Goal: Transaction & Acquisition: Purchase product/service

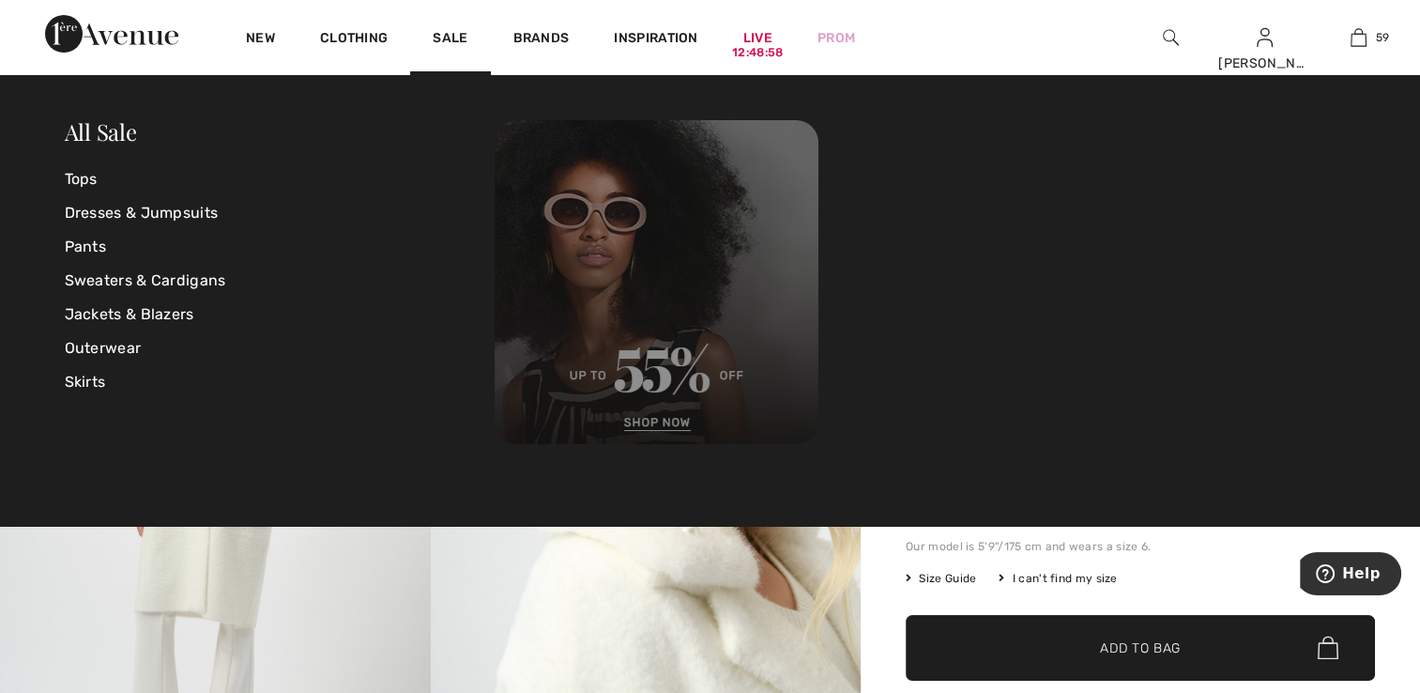
scroll to position [388, 0]
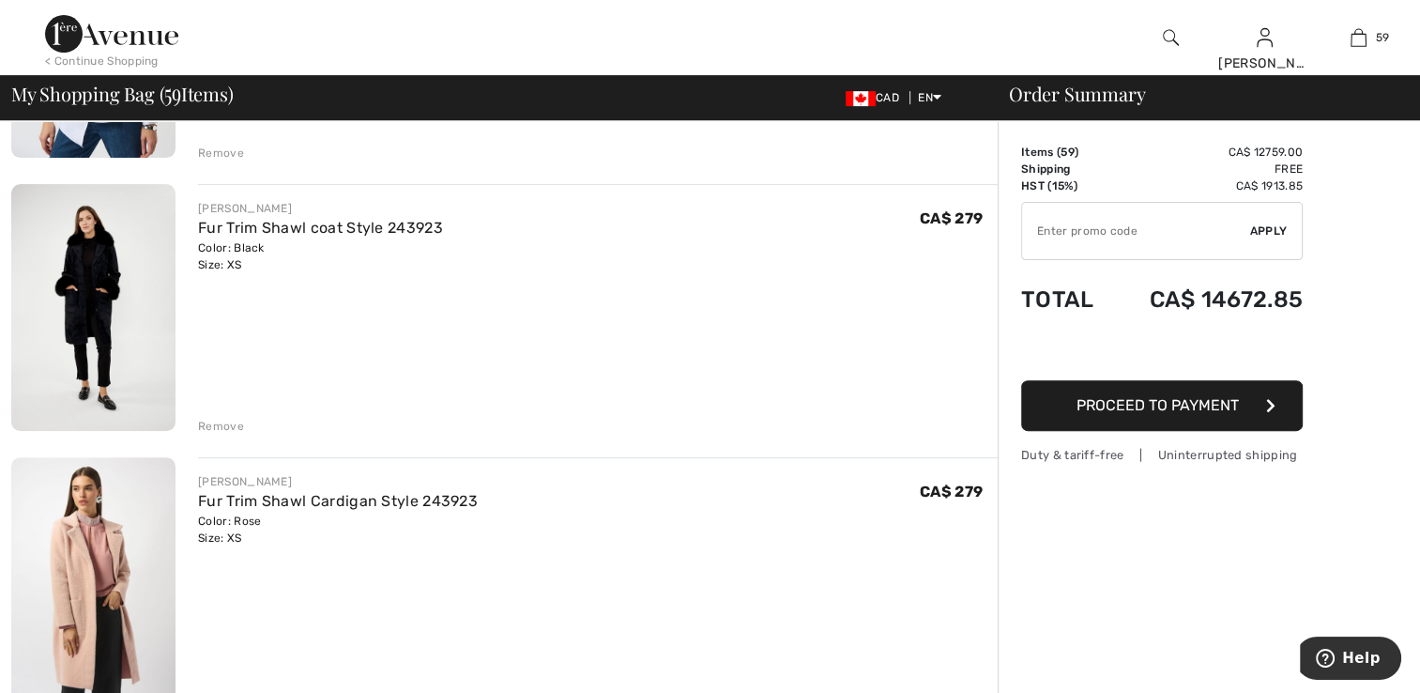
scroll to position [7697, 0]
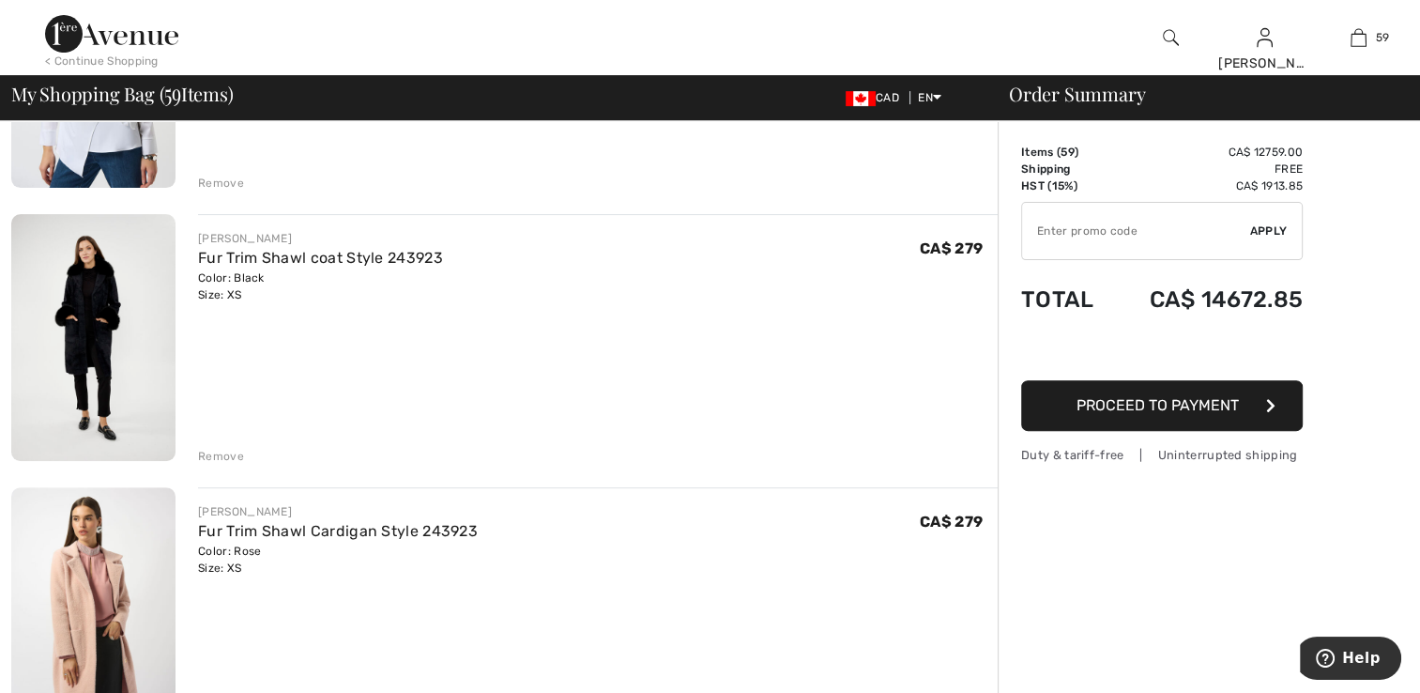
click at [116, 593] on img at bounding box center [93, 610] width 164 height 246
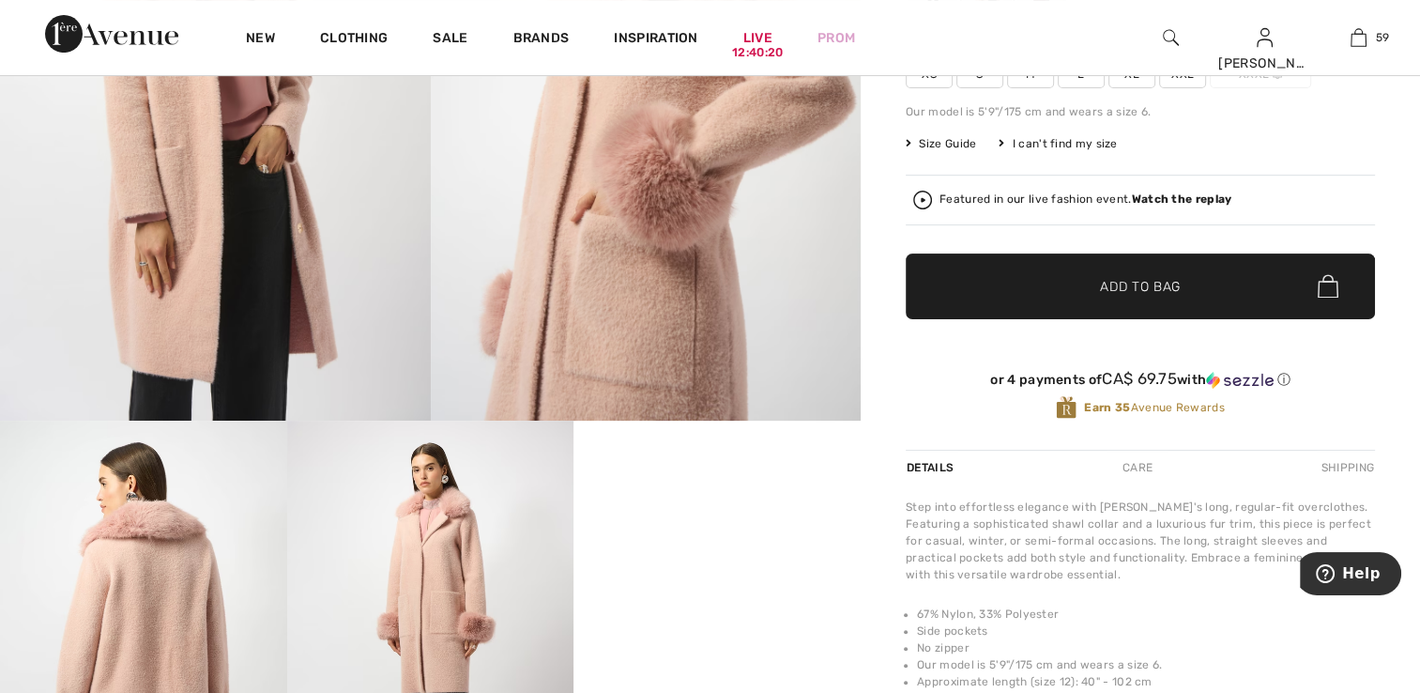
scroll to position [563, 0]
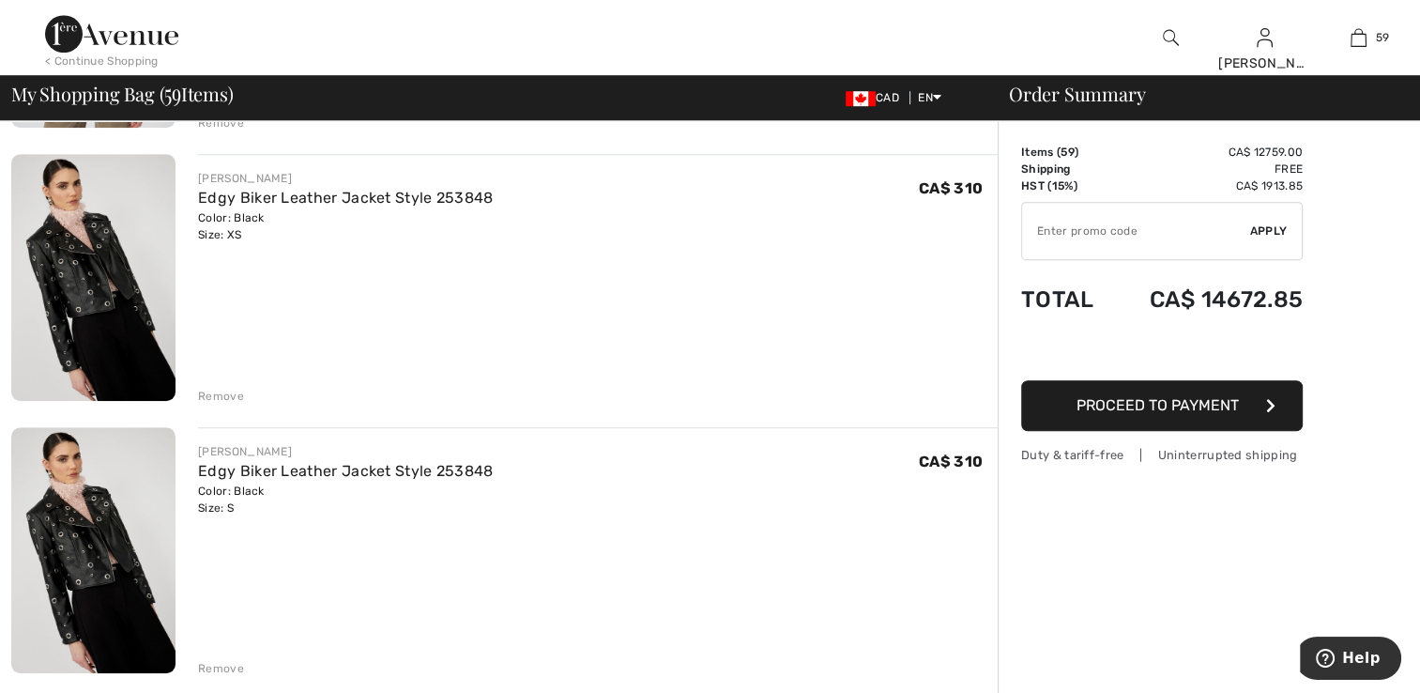
scroll to position [15394, 0]
click at [228, 391] on div "Remove" at bounding box center [221, 395] width 46 height 17
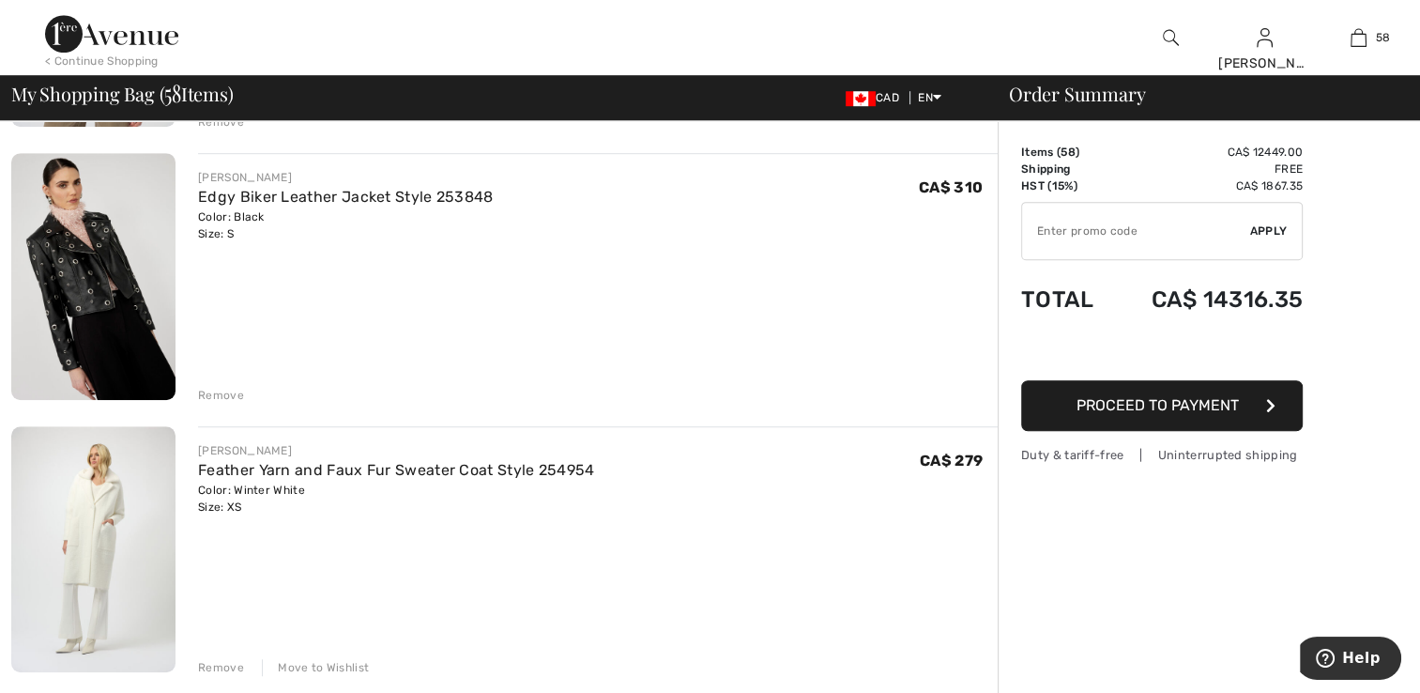
click at [124, 559] on img at bounding box center [93, 549] width 164 height 246
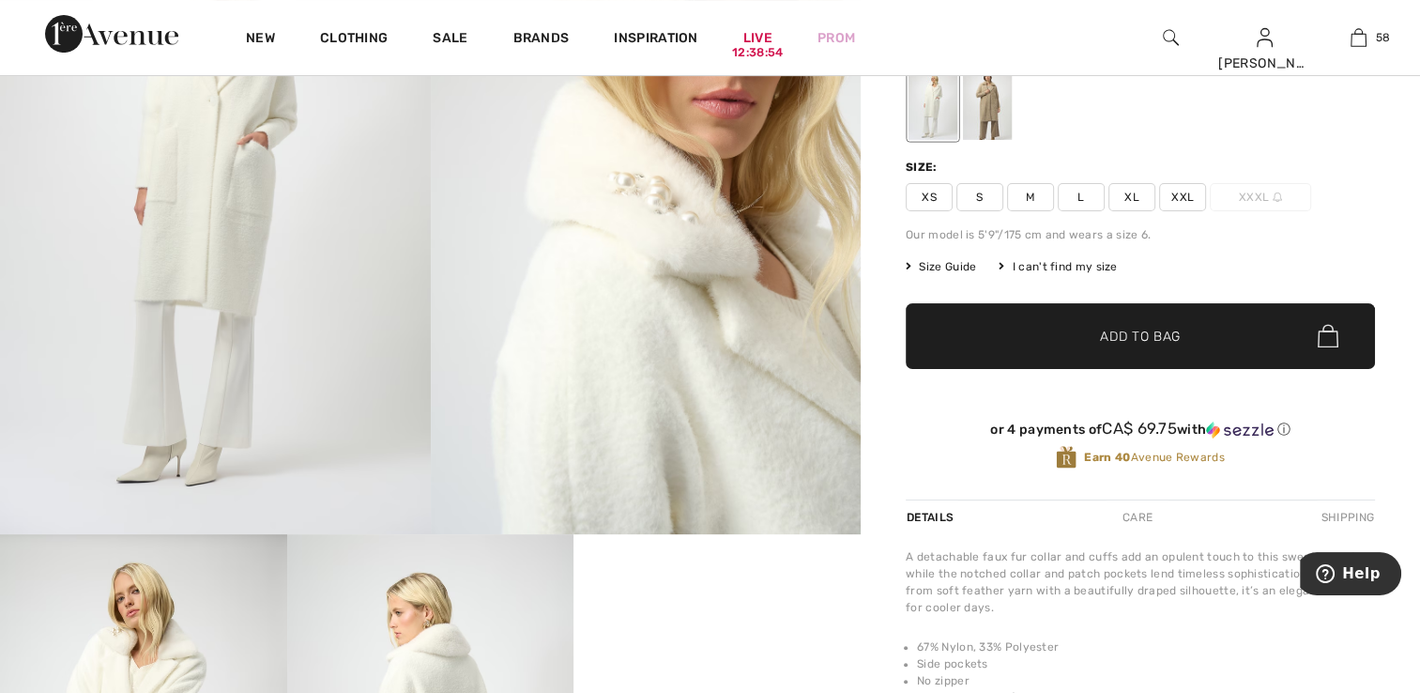
scroll to position [188, 0]
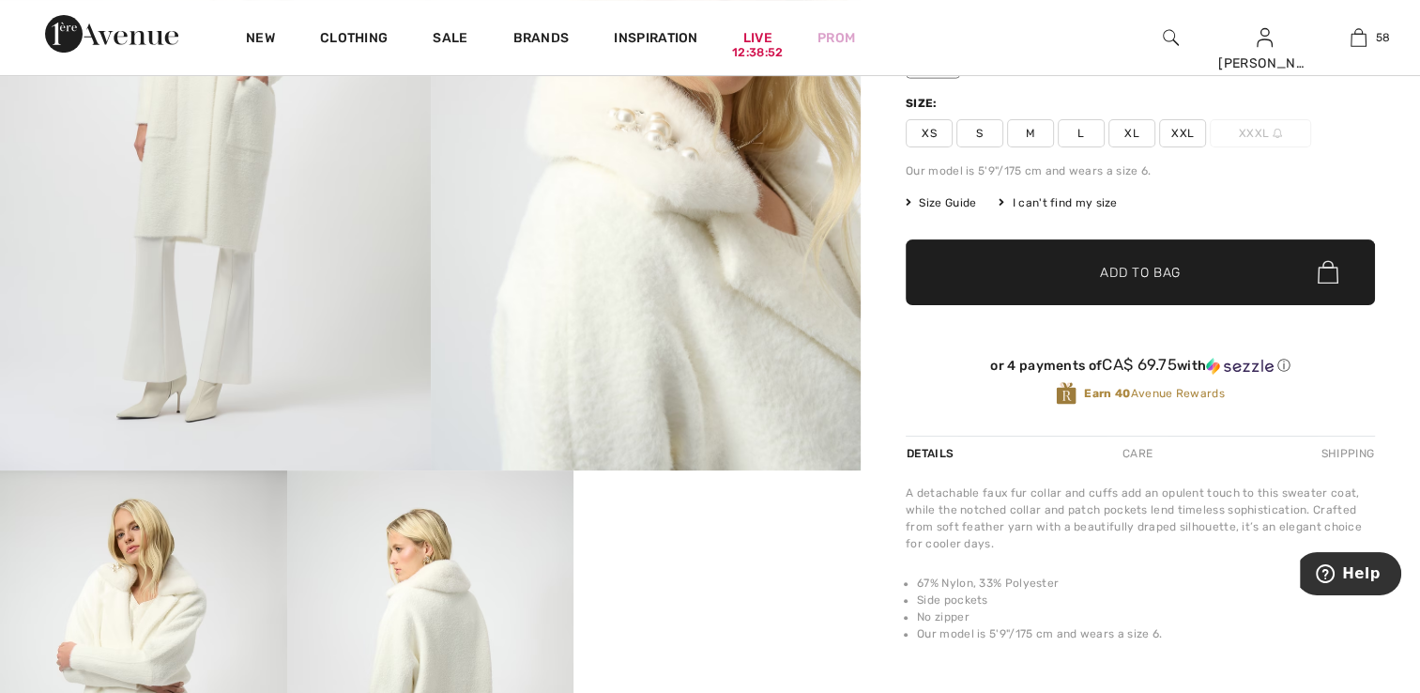
click at [732, 390] on img at bounding box center [646, 147] width 431 height 645
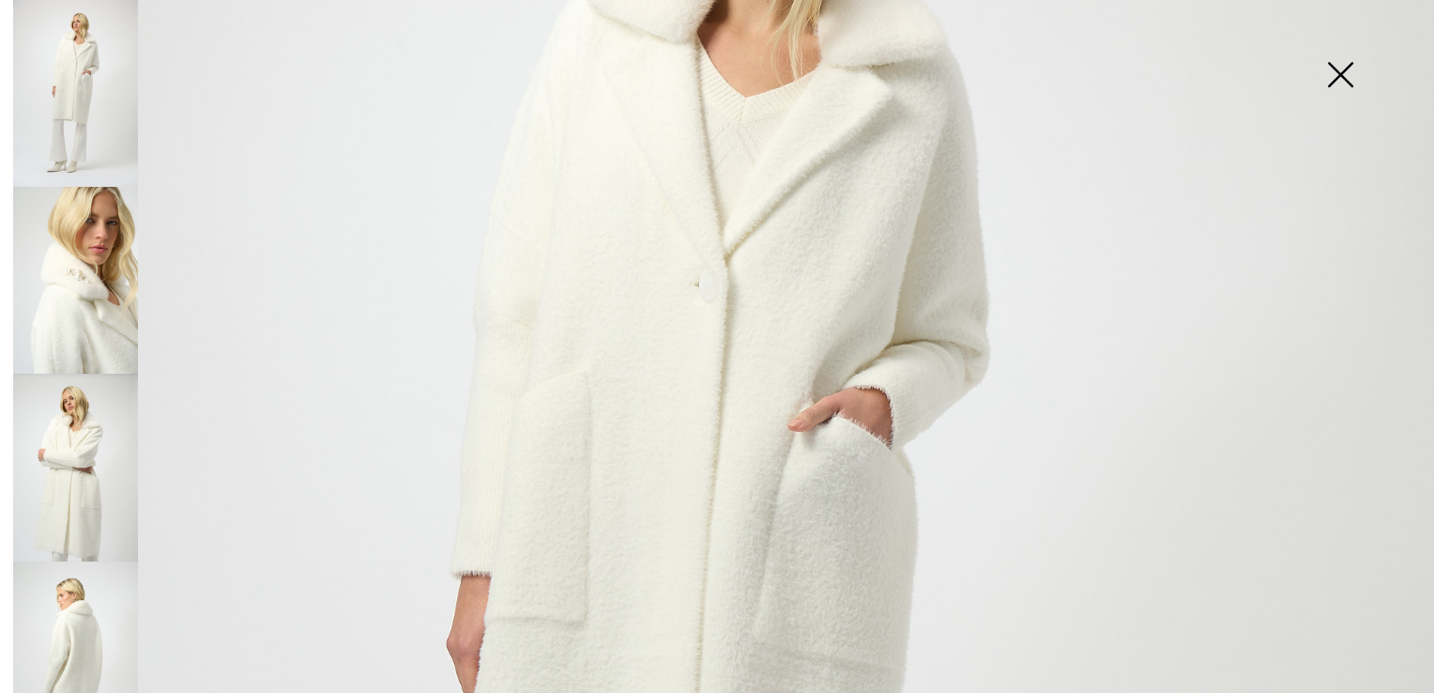
scroll to position [282, 0]
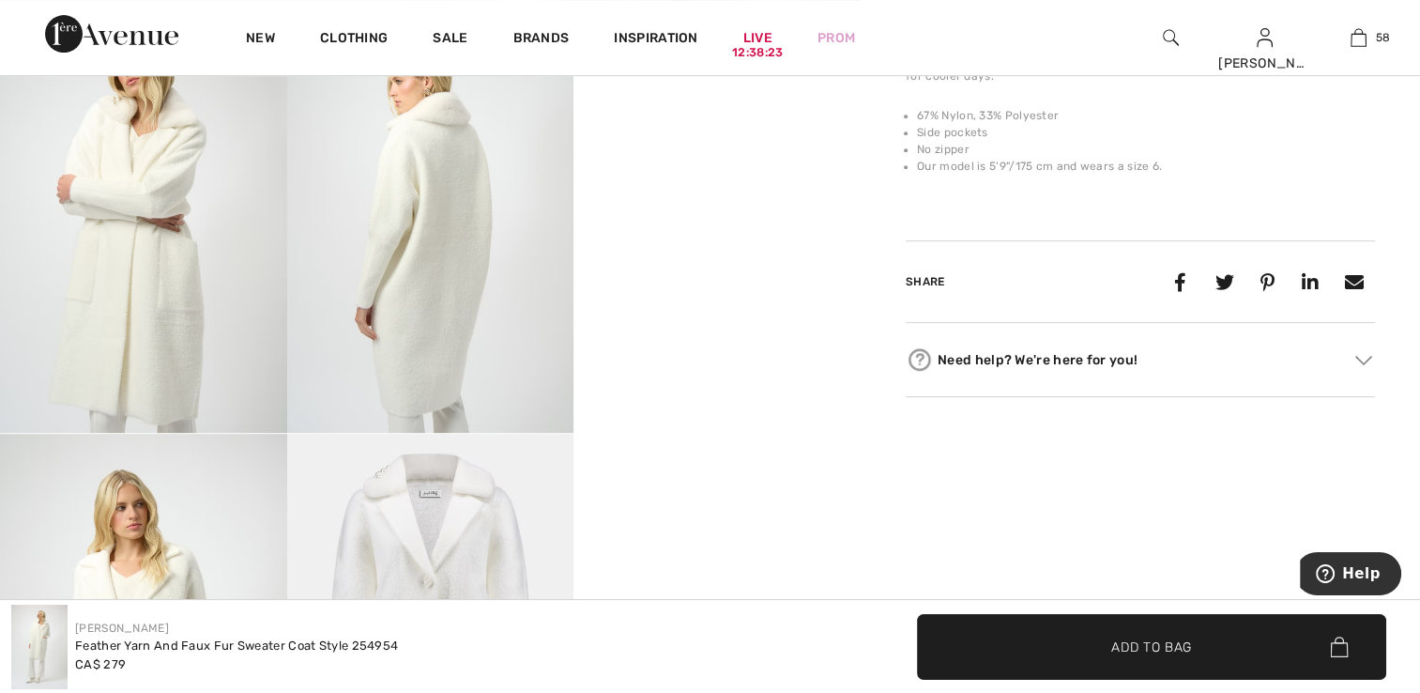
scroll to position [845, 0]
